Goal: Task Accomplishment & Management: Use online tool/utility

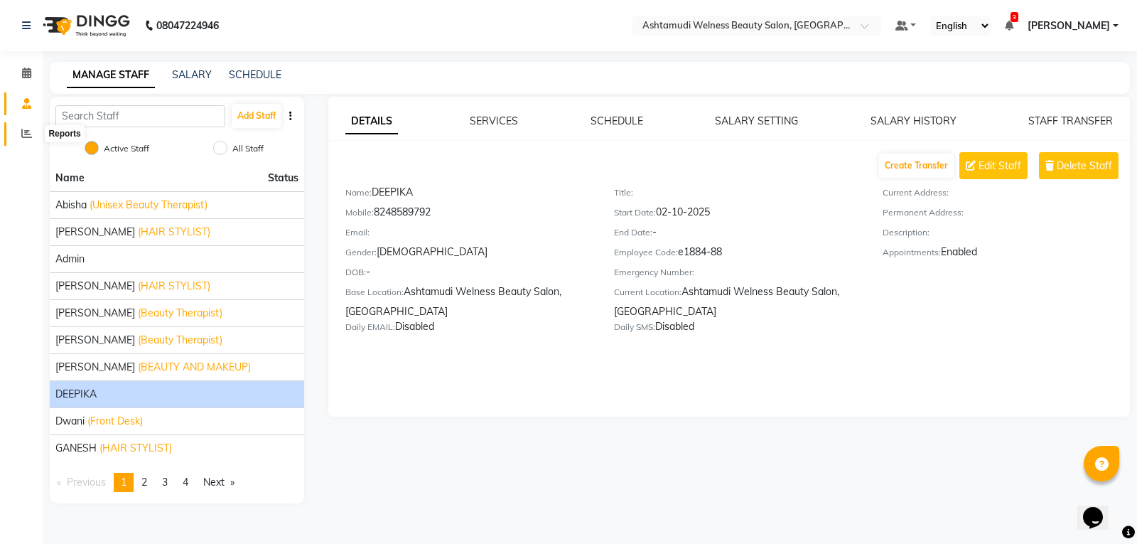
click at [23, 134] on icon at bounding box center [26, 133] width 11 height 11
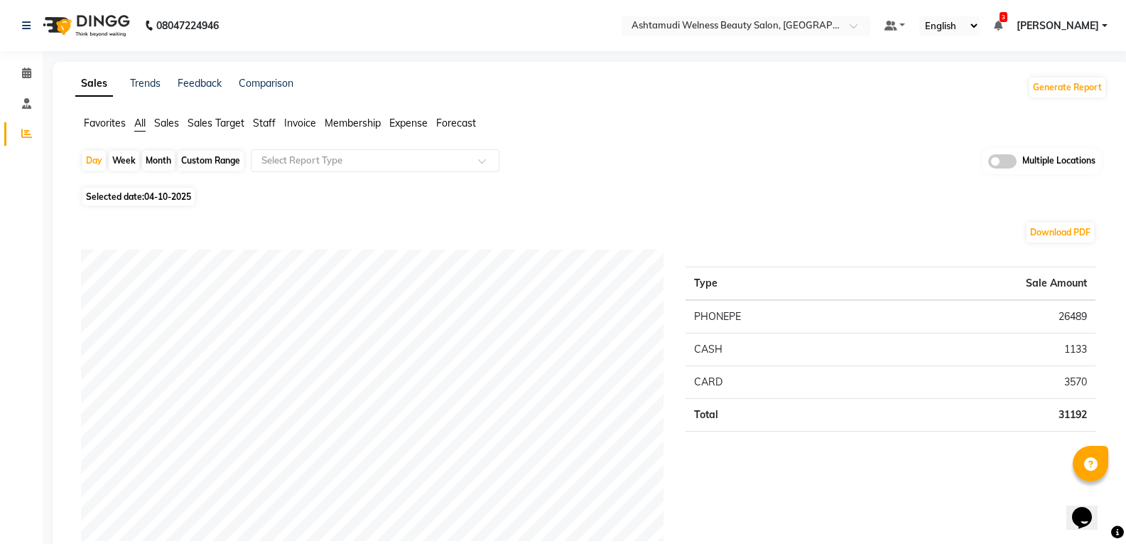
click at [153, 157] on div "Month" at bounding box center [158, 161] width 33 height 20
select select "10"
select select "2025"
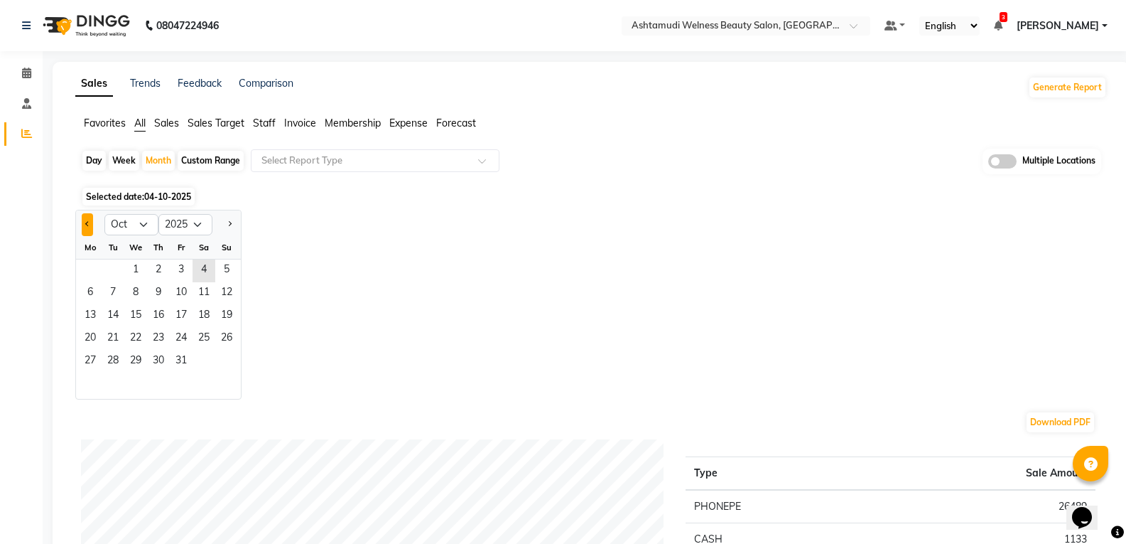
click at [82, 225] on button "Previous month" at bounding box center [87, 224] width 11 height 23
select select "9"
click at [92, 266] on span "1" at bounding box center [90, 270] width 23 height 23
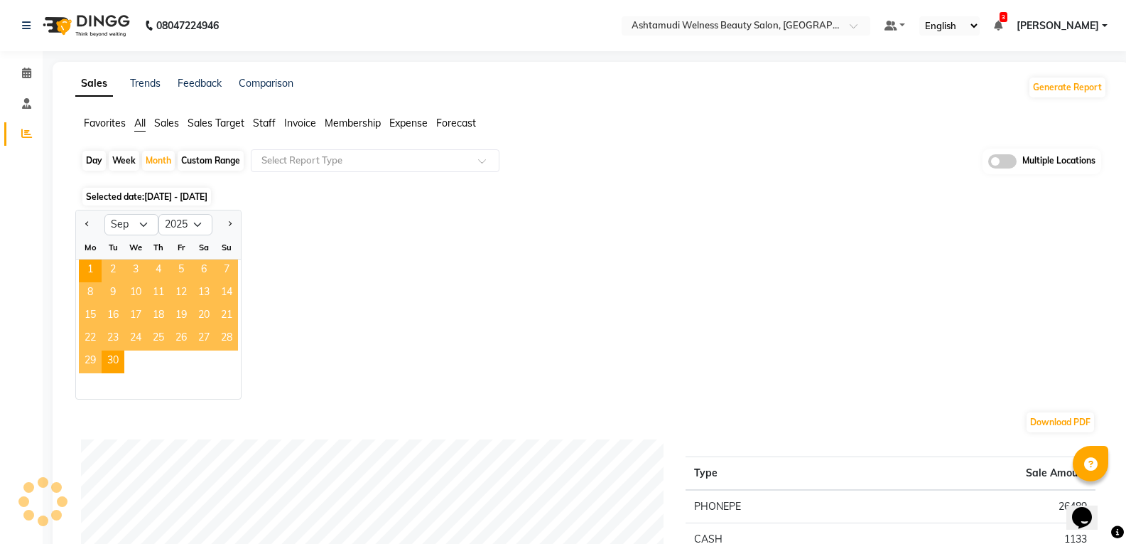
click at [266, 121] on span "Staff" at bounding box center [264, 123] width 23 height 13
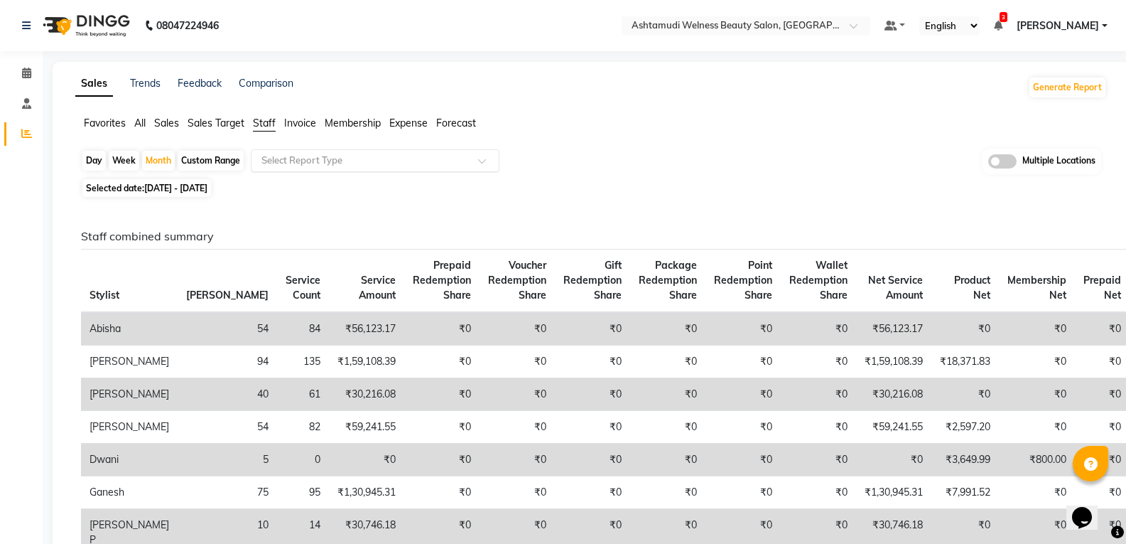
click at [313, 156] on input "text" at bounding box center [361, 160] width 205 height 14
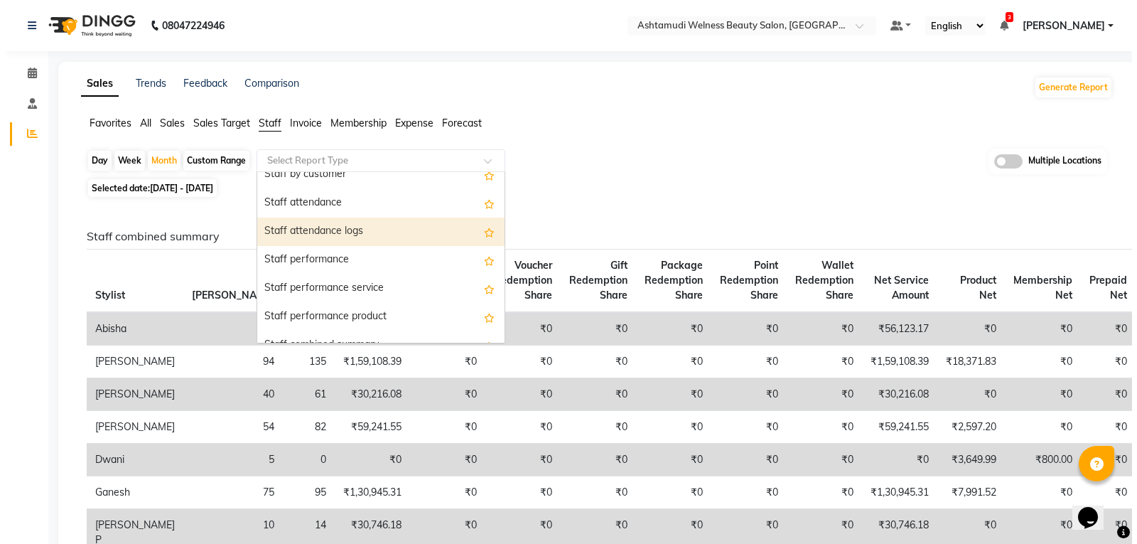
scroll to position [213, 0]
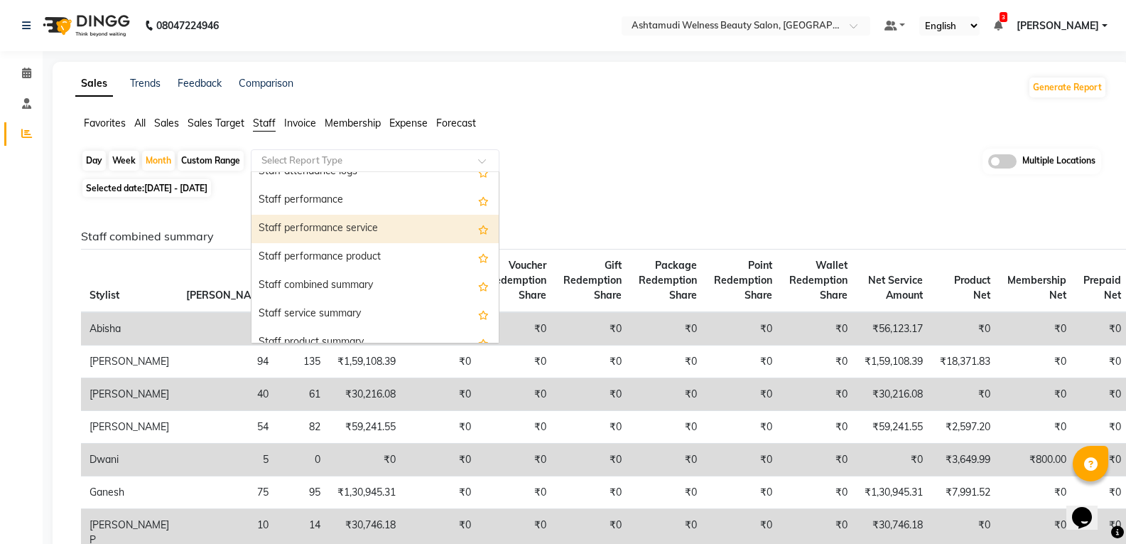
click at [348, 232] on div "Staff performance service" at bounding box center [375, 229] width 247 height 28
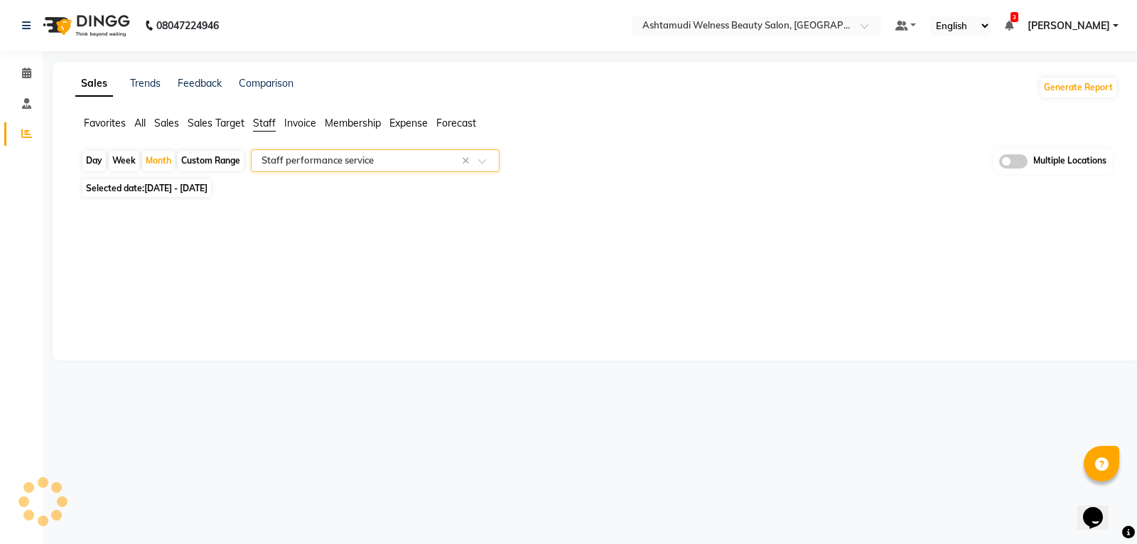
select select "full_report"
select select "csv"
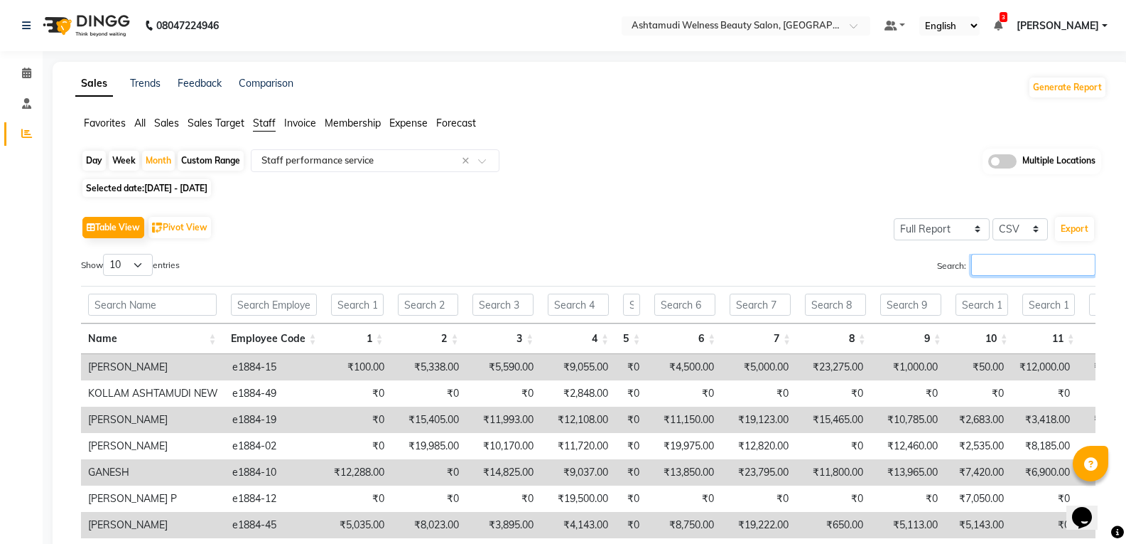
click at [1005, 265] on input "Search:" at bounding box center [1033, 265] width 124 height 22
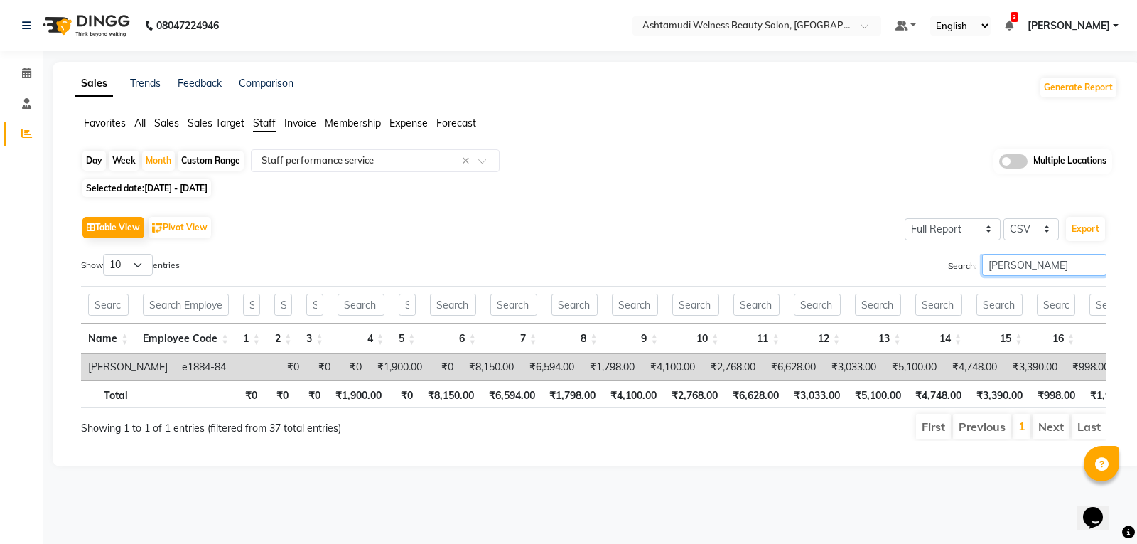
drag, startPoint x: 1016, startPoint y: 259, endPoint x: 956, endPoint y: 271, distance: 60.9
click at [954, 271] on label "Search: UMAR" at bounding box center [1027, 265] width 158 height 22
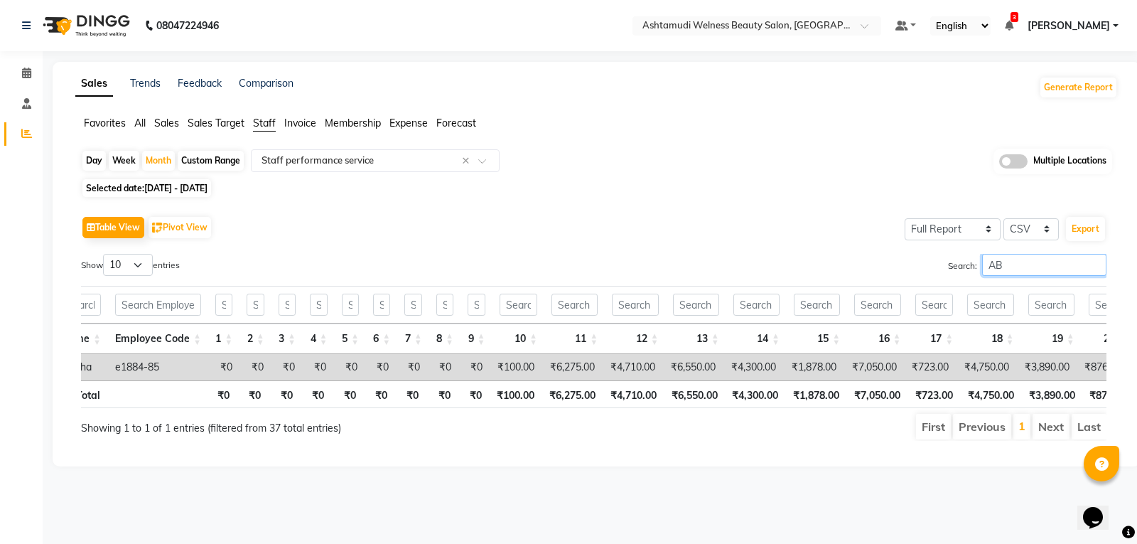
scroll to position [0, 0]
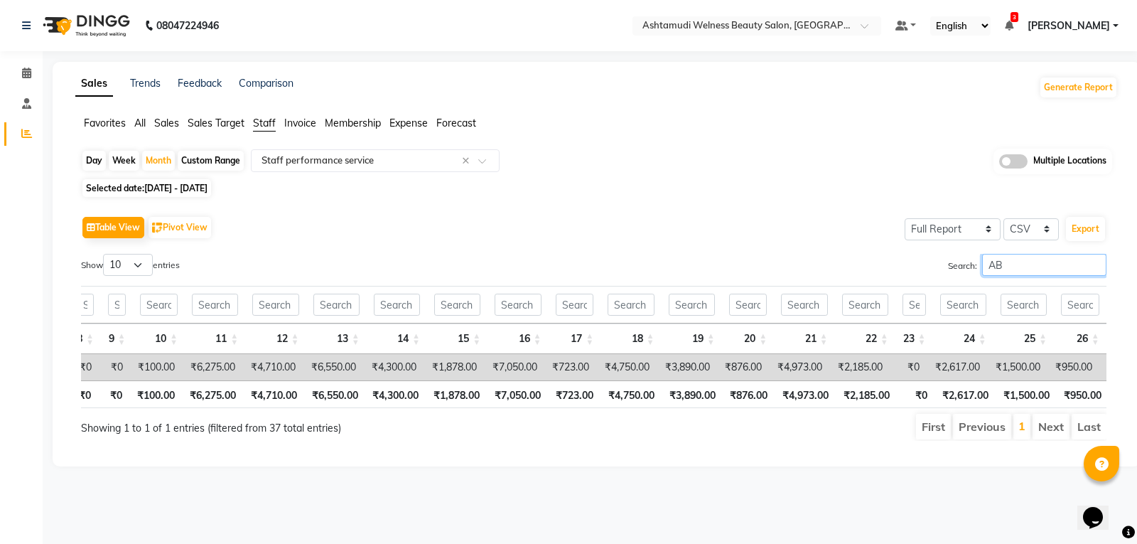
drag, startPoint x: 1004, startPoint y: 264, endPoint x: 909, endPoint y: 264, distance: 95.2
click at [909, 264] on div "Search: AB" at bounding box center [856, 268] width 502 height 28
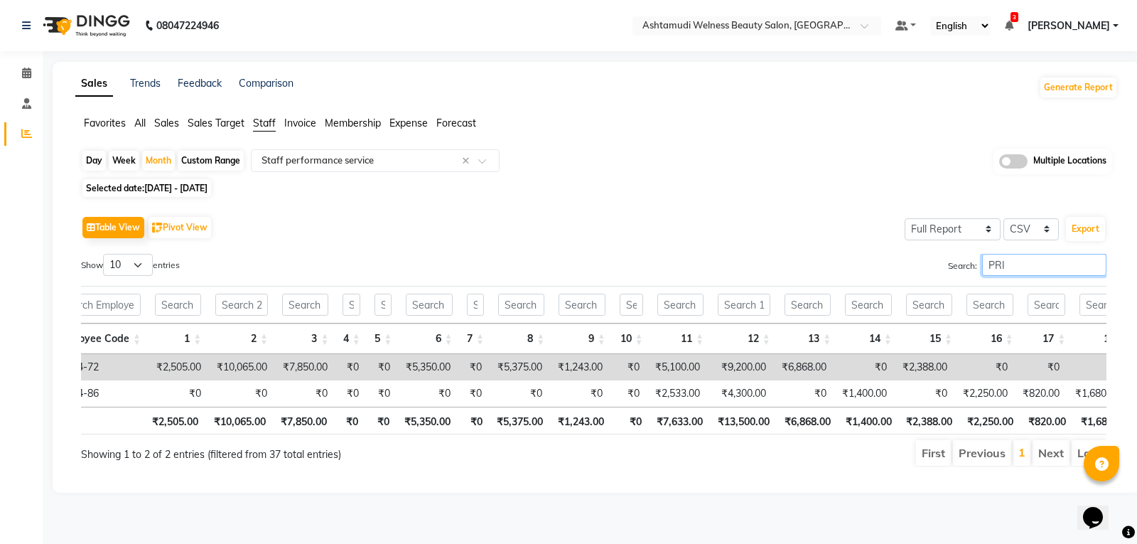
scroll to position [0, 93]
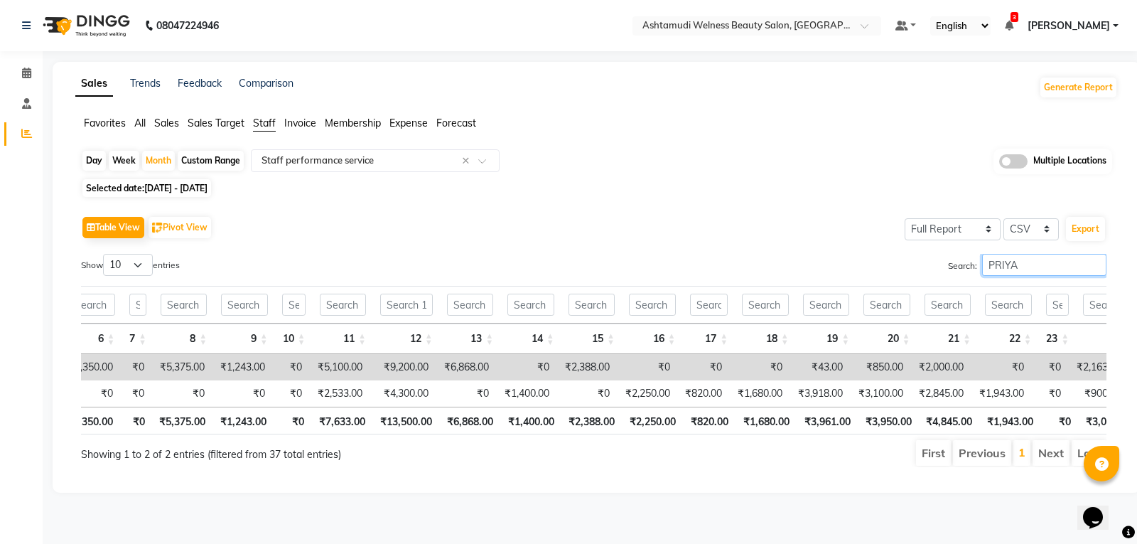
drag, startPoint x: 1018, startPoint y: 264, endPoint x: 891, endPoint y: 266, distance: 126.5
click at [898, 269] on div "Search: PRIYA" at bounding box center [856, 268] width 502 height 28
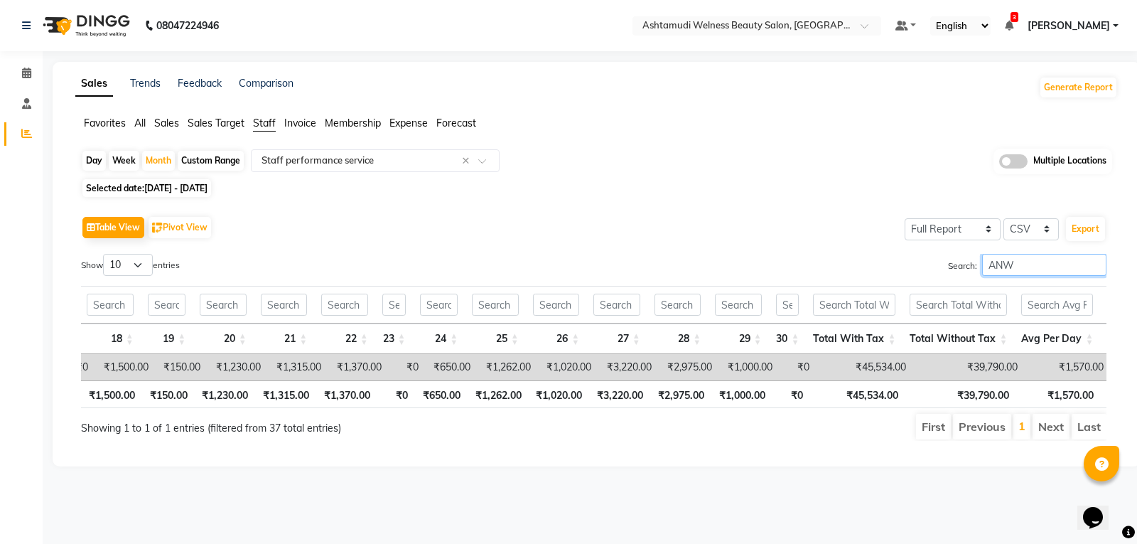
scroll to position [0, 1147]
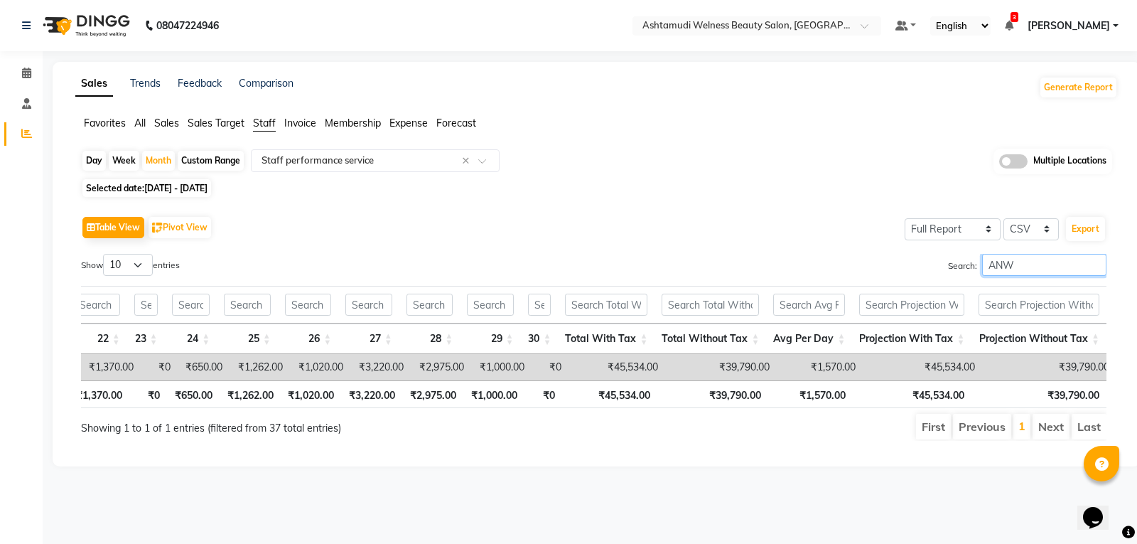
type input "ANW"
click at [765, 26] on input "text" at bounding box center [743, 27] width 206 height 14
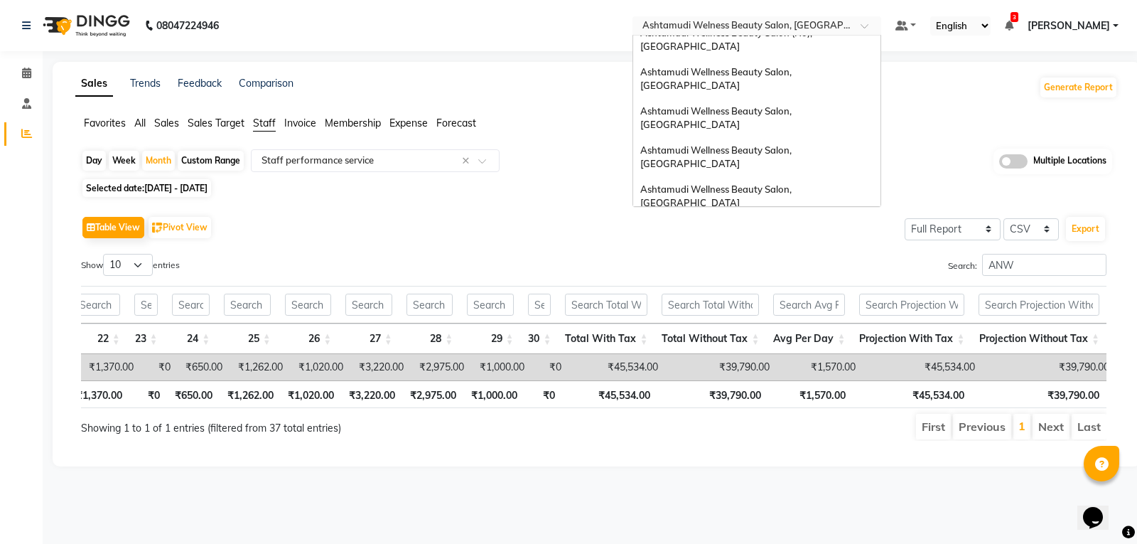
scroll to position [9, 0]
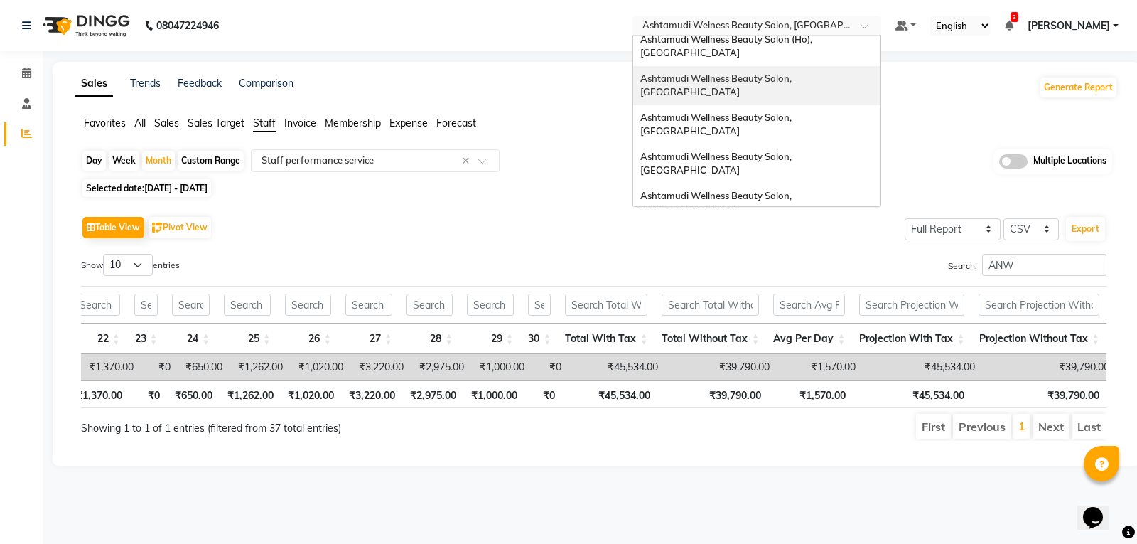
click at [782, 72] on span "Ashtamudi Wellness Beauty Salon, [GEOGRAPHIC_DATA]" at bounding box center [716, 85] width 153 height 26
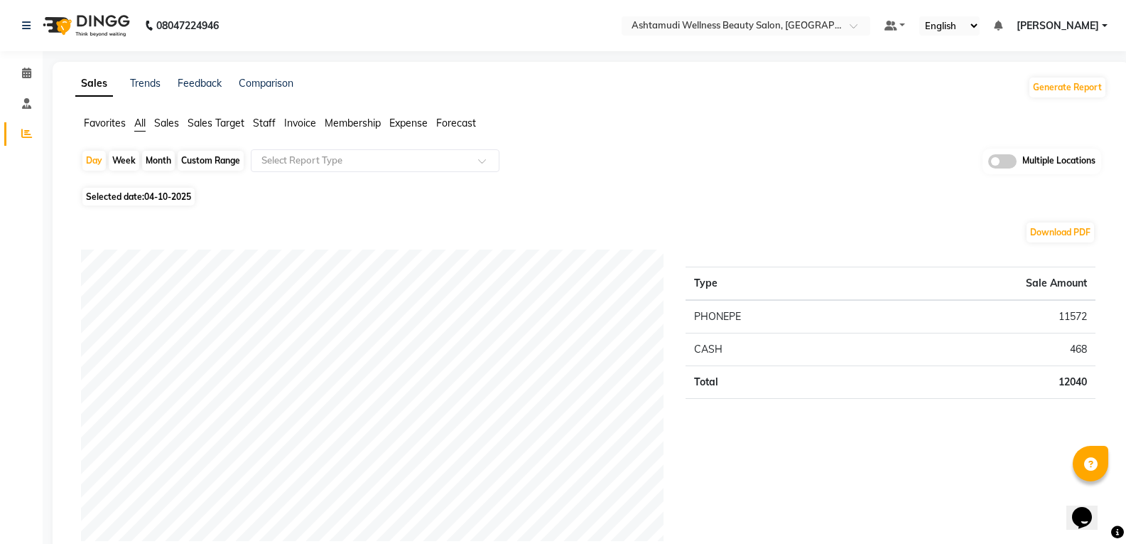
click at [268, 124] on span "Staff" at bounding box center [264, 123] width 23 height 13
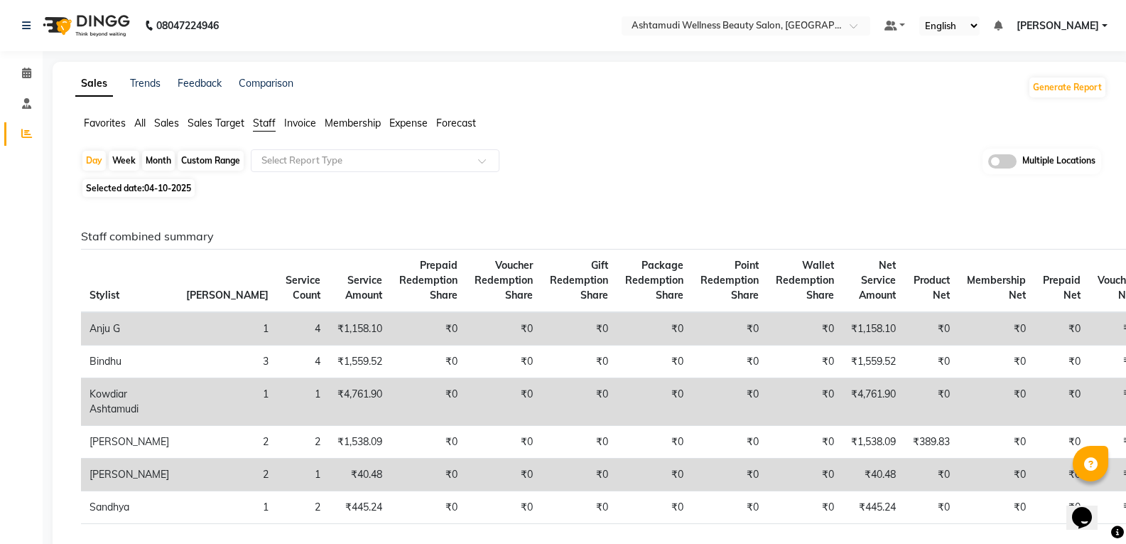
click at [156, 159] on div "Month" at bounding box center [158, 161] width 33 height 20
select select "10"
select select "2025"
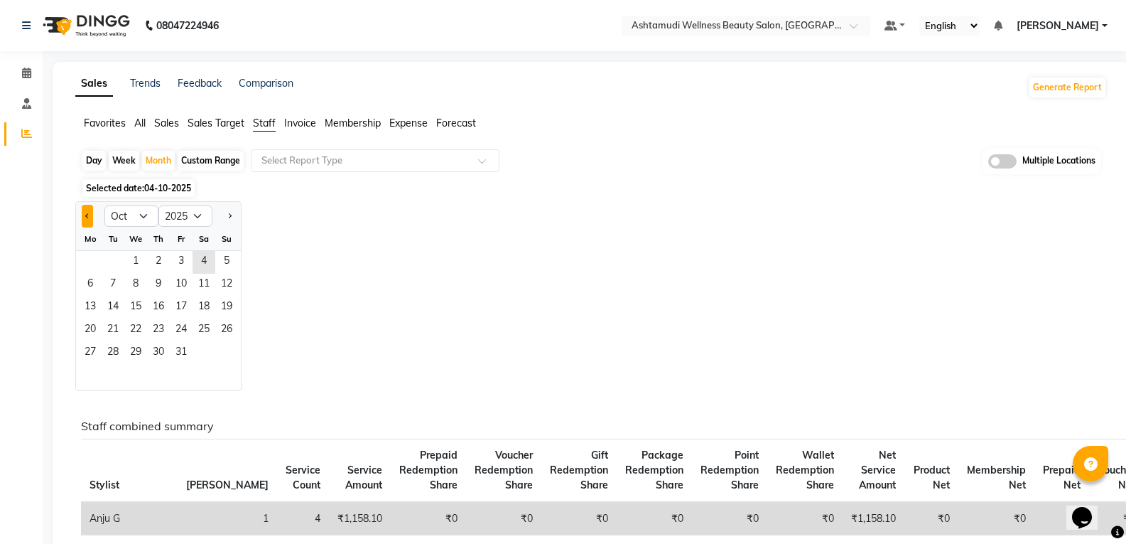
click at [93, 216] on button "Previous month" at bounding box center [87, 216] width 11 height 23
select select "9"
click at [88, 254] on span "1" at bounding box center [90, 262] width 23 height 23
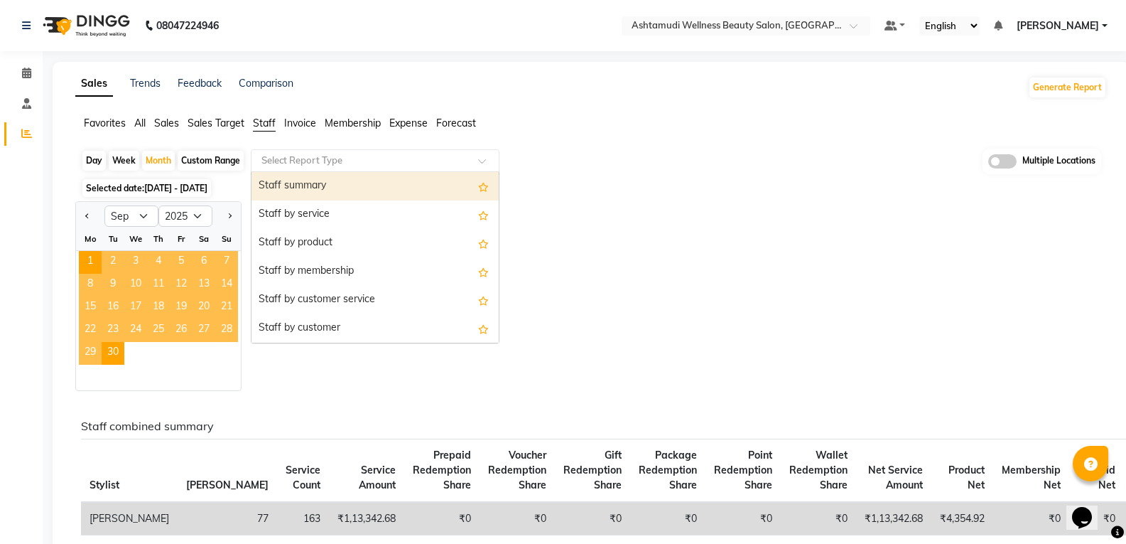
click at [294, 159] on input "text" at bounding box center [361, 160] width 205 height 14
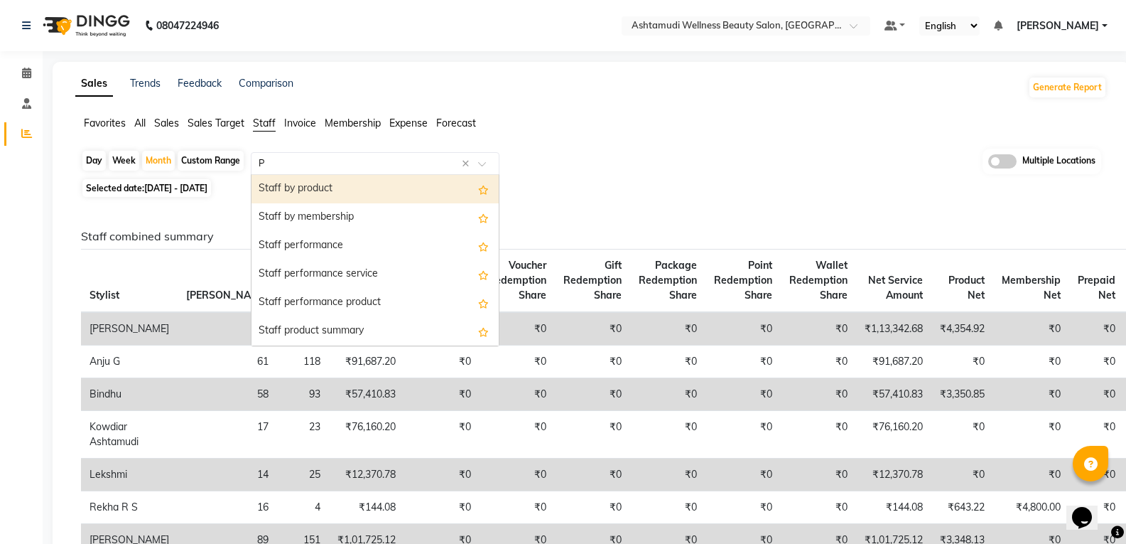
type input "PE"
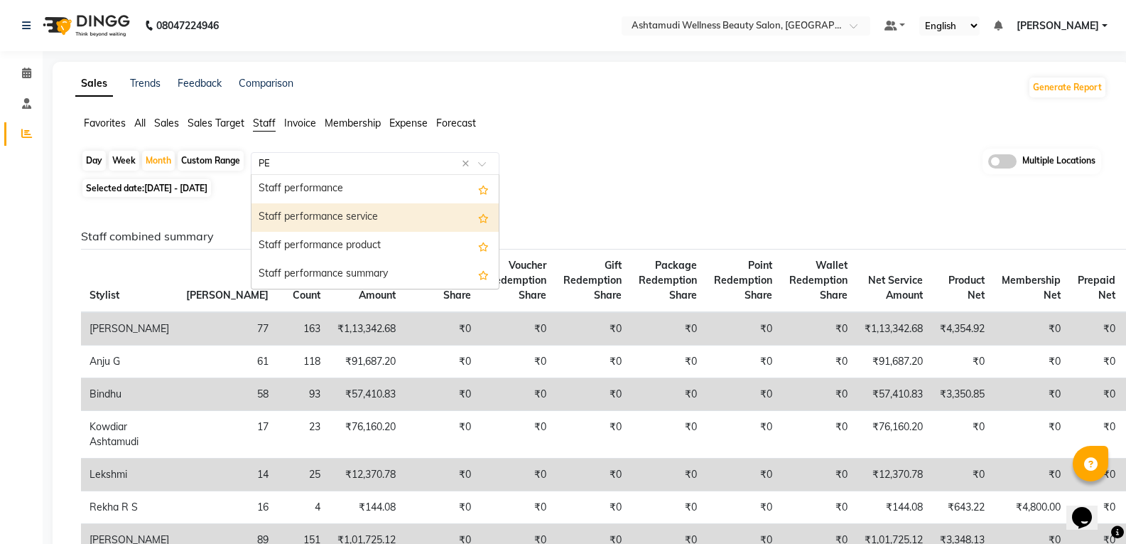
click at [310, 212] on div "Staff performance service" at bounding box center [375, 217] width 247 height 28
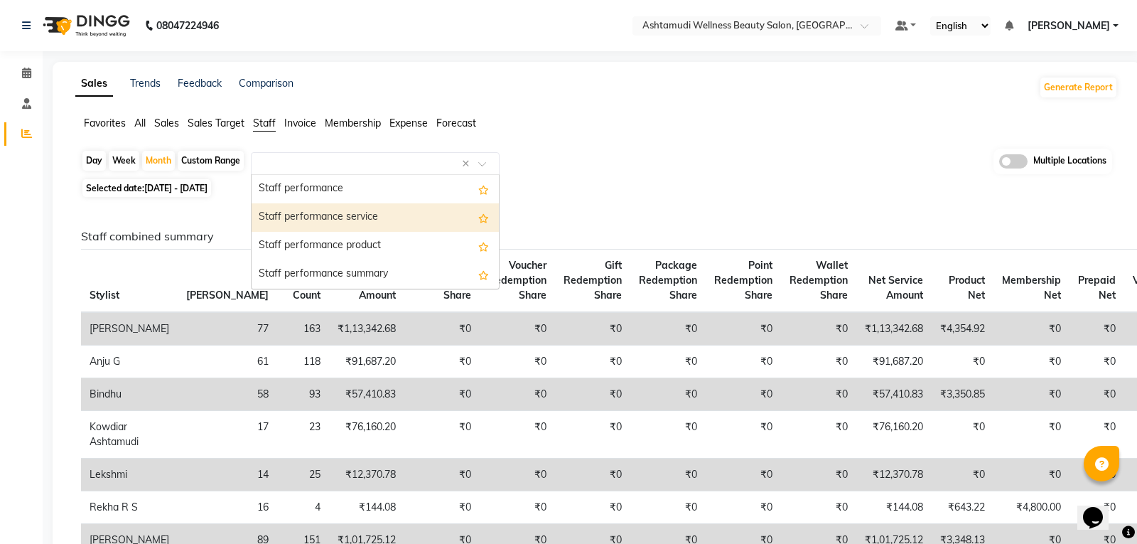
select select "full_report"
select select "csv"
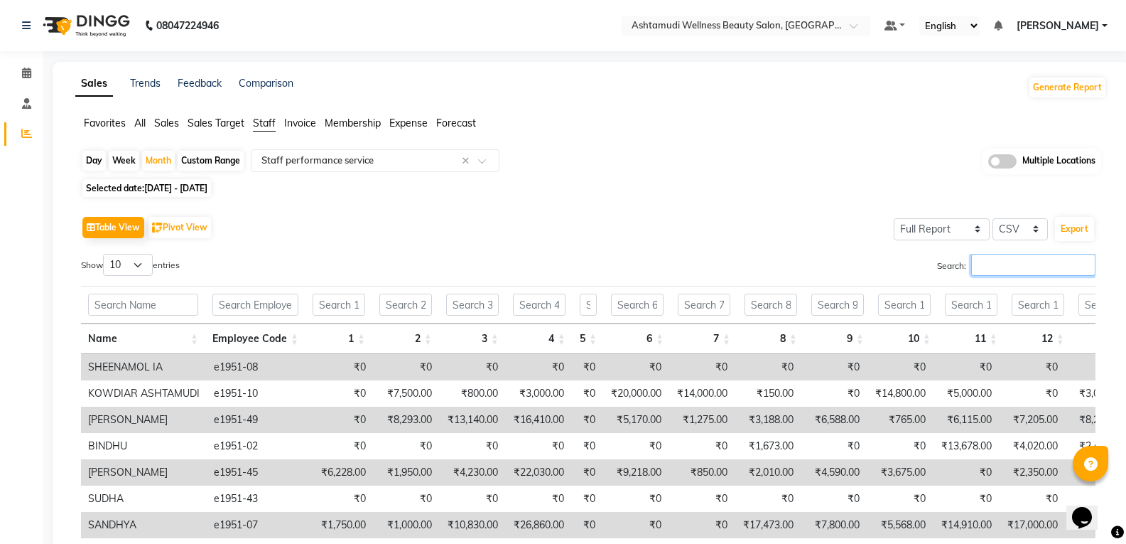
click at [984, 271] on input "Search:" at bounding box center [1033, 265] width 124 height 22
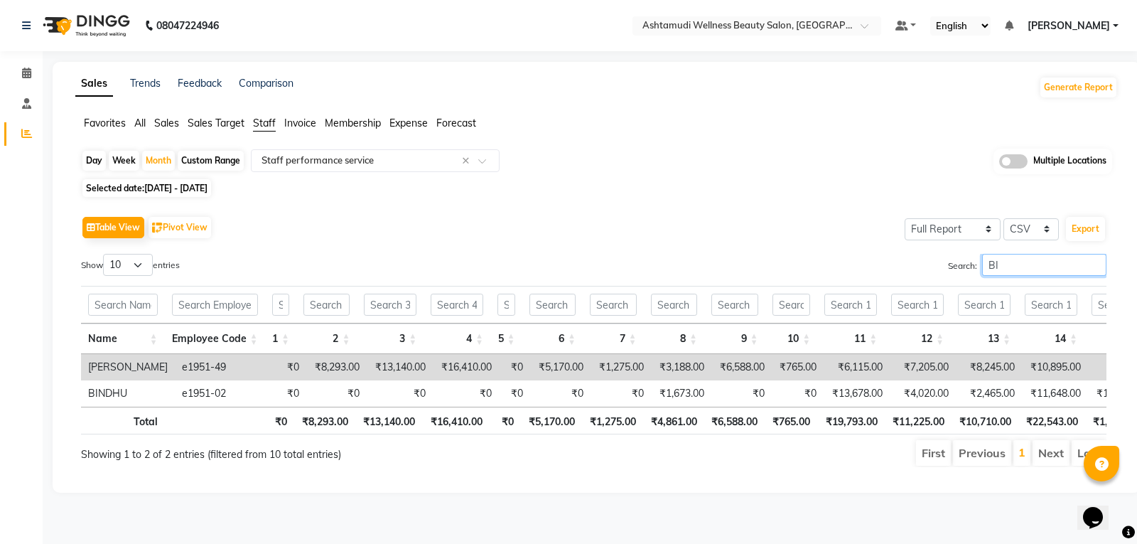
type input "BI"
drag, startPoint x: 1002, startPoint y: 269, endPoint x: 974, endPoint y: 266, distance: 27.9
click at [974, 266] on label "Search: BI" at bounding box center [1027, 265] width 158 height 22
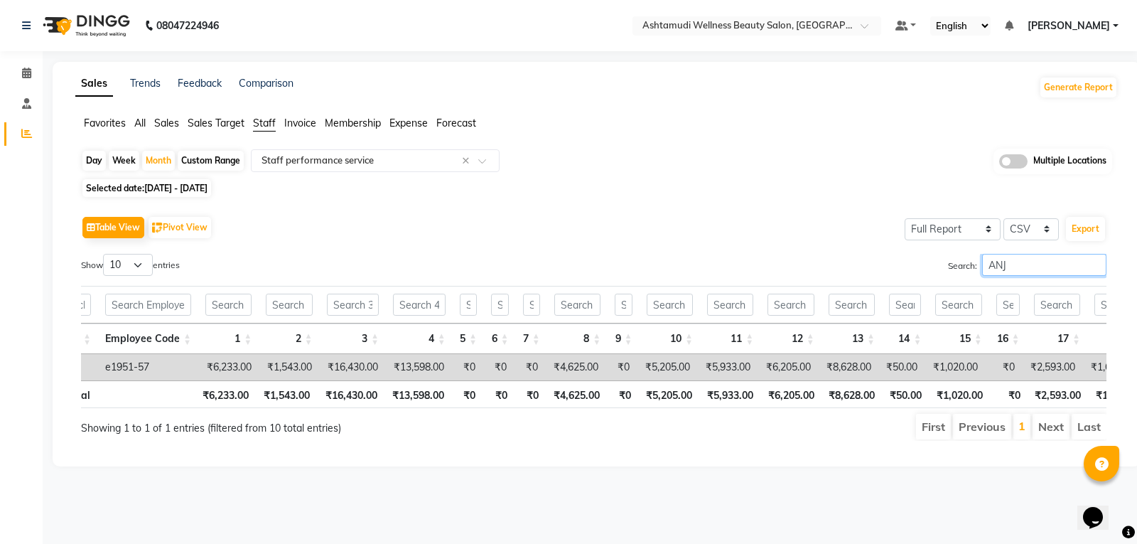
type input "ANJ"
